Goal: Information Seeking & Learning: Learn about a topic

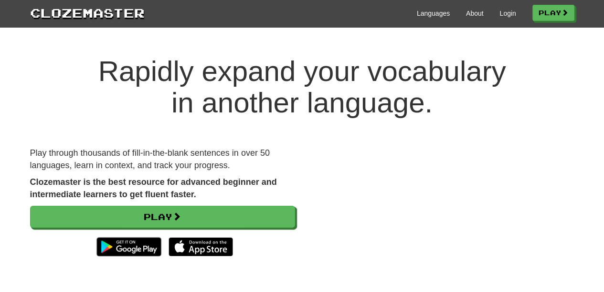
scroll to position [0, 0]
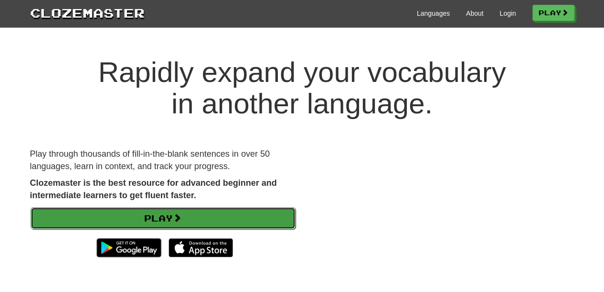
click at [207, 200] on link "Play" at bounding box center [163, 219] width 265 height 22
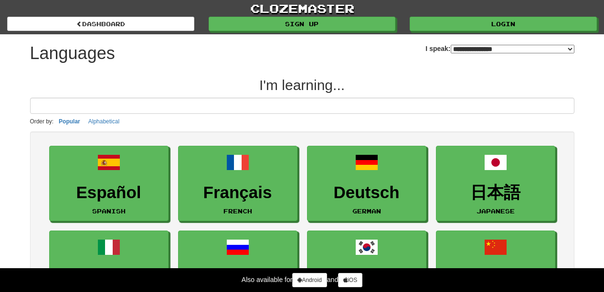
select select "*******"
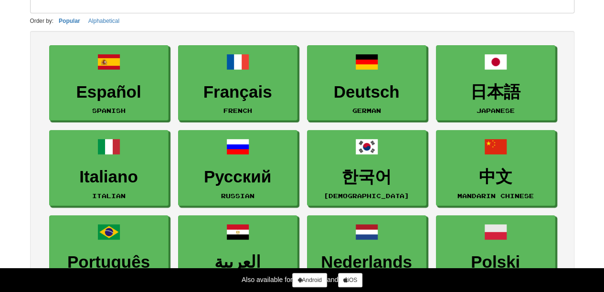
scroll to position [101, 0]
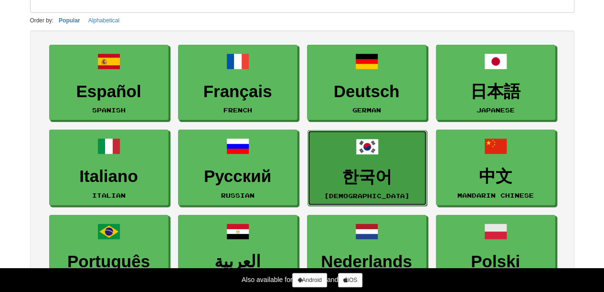
click at [379, 164] on link "한국어 Korean" at bounding box center [366, 168] width 119 height 76
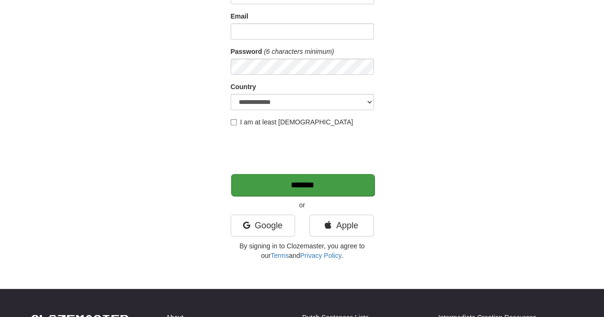
scroll to position [97, 0]
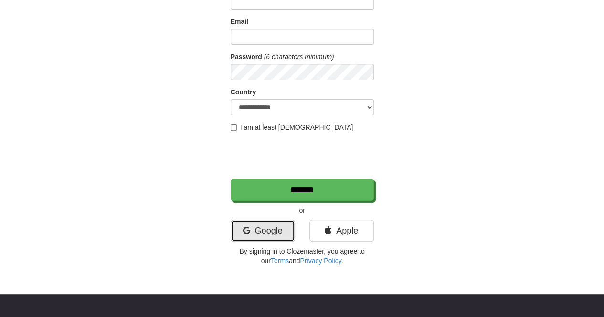
click at [255, 235] on link "Google" at bounding box center [262, 231] width 64 height 22
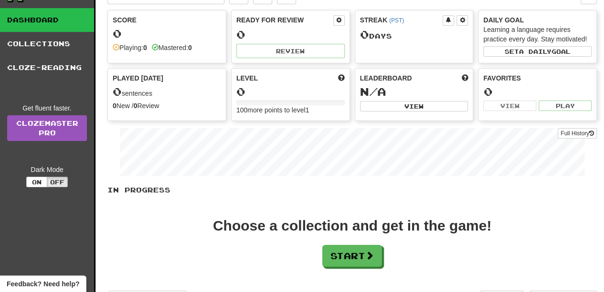
scroll to position [39, 0]
click at [54, 18] on link "Dashboard" at bounding box center [47, 20] width 94 height 24
click at [346, 245] on button "Start" at bounding box center [353, 256] width 60 height 22
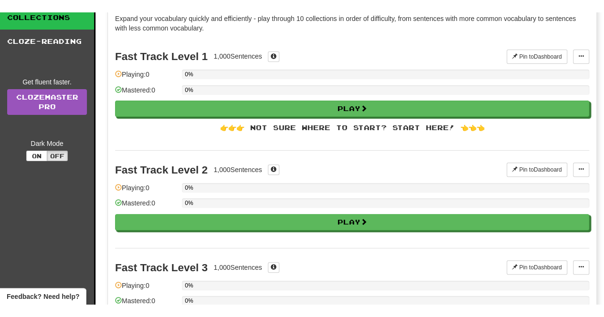
scroll to position [0, 0]
